Goal: Transaction & Acquisition: Purchase product/service

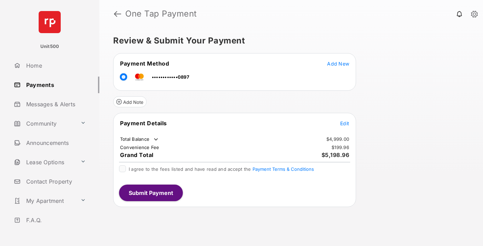
click at [345, 123] on span "Edit" at bounding box center [344, 123] width 9 height 6
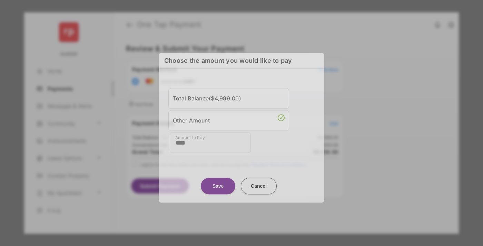
type input "****"
click at [218, 184] on button "Save" at bounding box center [218, 186] width 35 height 17
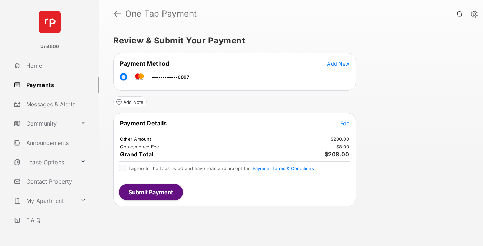
click at [345, 123] on span "Edit" at bounding box center [344, 123] width 9 height 6
click at [150, 192] on button "Submit Payment" at bounding box center [151, 192] width 64 height 17
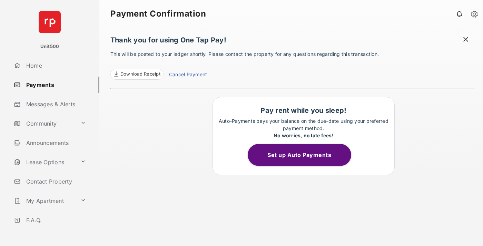
click at [137, 74] on span "Download Receipt" at bounding box center [140, 74] width 40 height 7
click at [466, 40] on span at bounding box center [466, 40] width 7 height 9
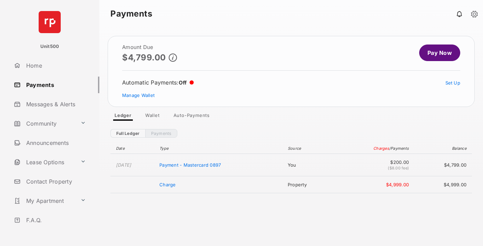
click at [138, 95] on link "Manage Wallet" at bounding box center [138, 96] width 32 height 6
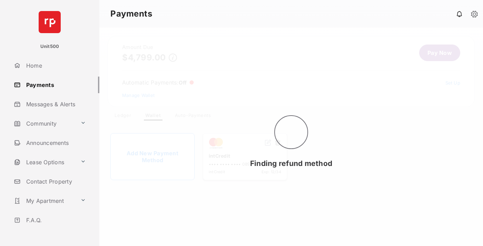
click at [278, 143] on button at bounding box center [277, 143] width 7 height 8
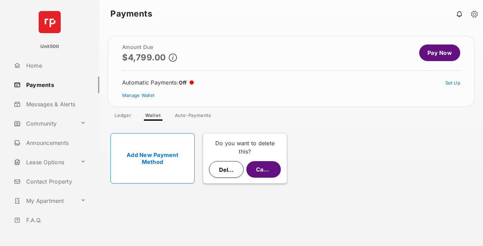
click at [226, 169] on button "Delete" at bounding box center [226, 169] width 35 height 17
